Goal: Check status

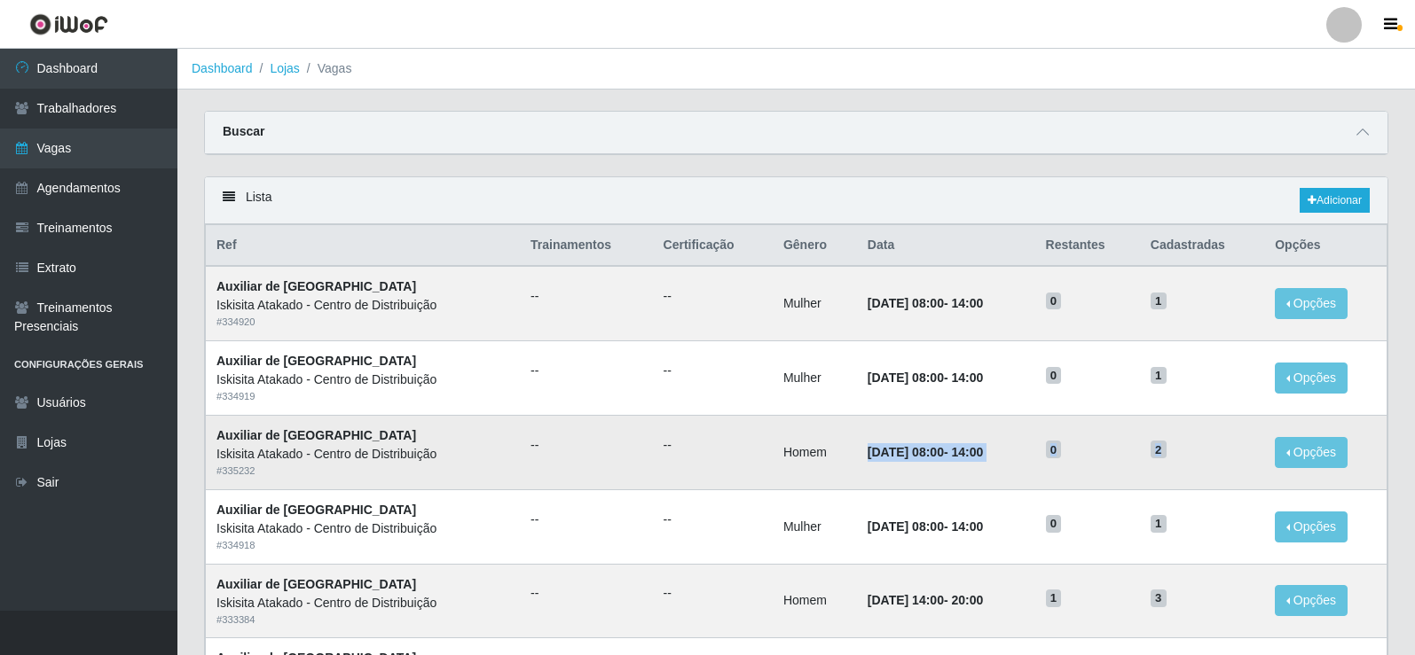
drag, startPoint x: 848, startPoint y: 456, endPoint x: 1237, endPoint y: 431, distance: 390.2
click at [1237, 431] on tr "Auxiliar de Estoque Iskisita Atakado - Centro de Distribuição # 335232 -- -- Ho…" at bounding box center [796, 452] width 1181 height 75
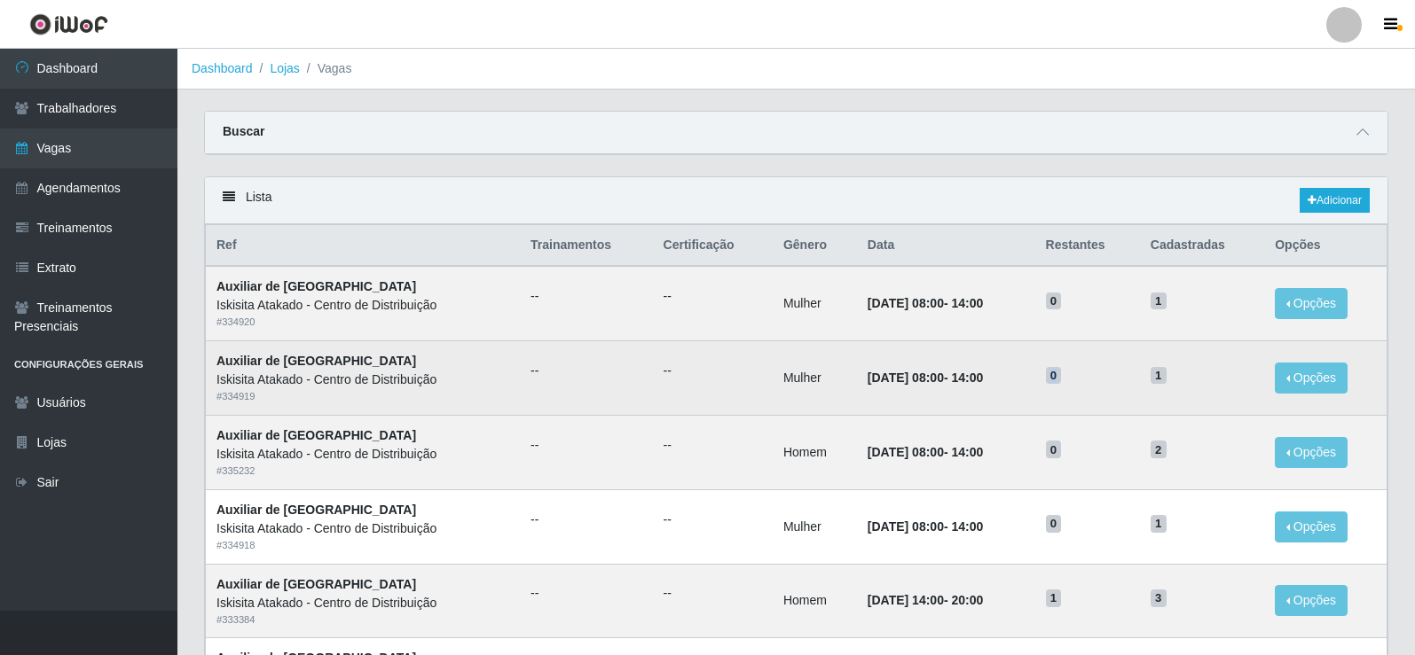
drag, startPoint x: 1059, startPoint y: 383, endPoint x: 1094, endPoint y: 376, distance: 36.2
click at [1094, 376] on td "0" at bounding box center [1087, 378] width 105 height 75
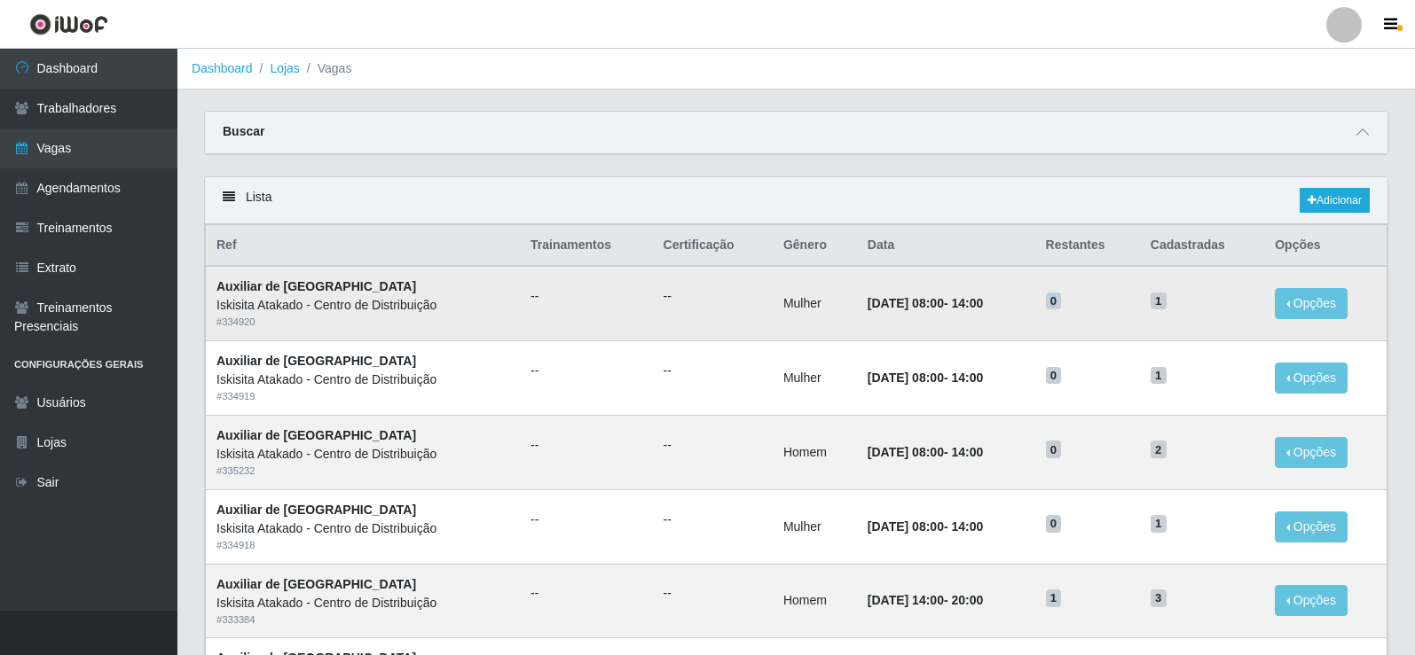
drag, startPoint x: 1057, startPoint y: 306, endPoint x: 1116, endPoint y: 303, distance: 58.6
click at [1116, 303] on td "0" at bounding box center [1087, 303] width 105 height 75
